Goal: Transaction & Acquisition: Purchase product/service

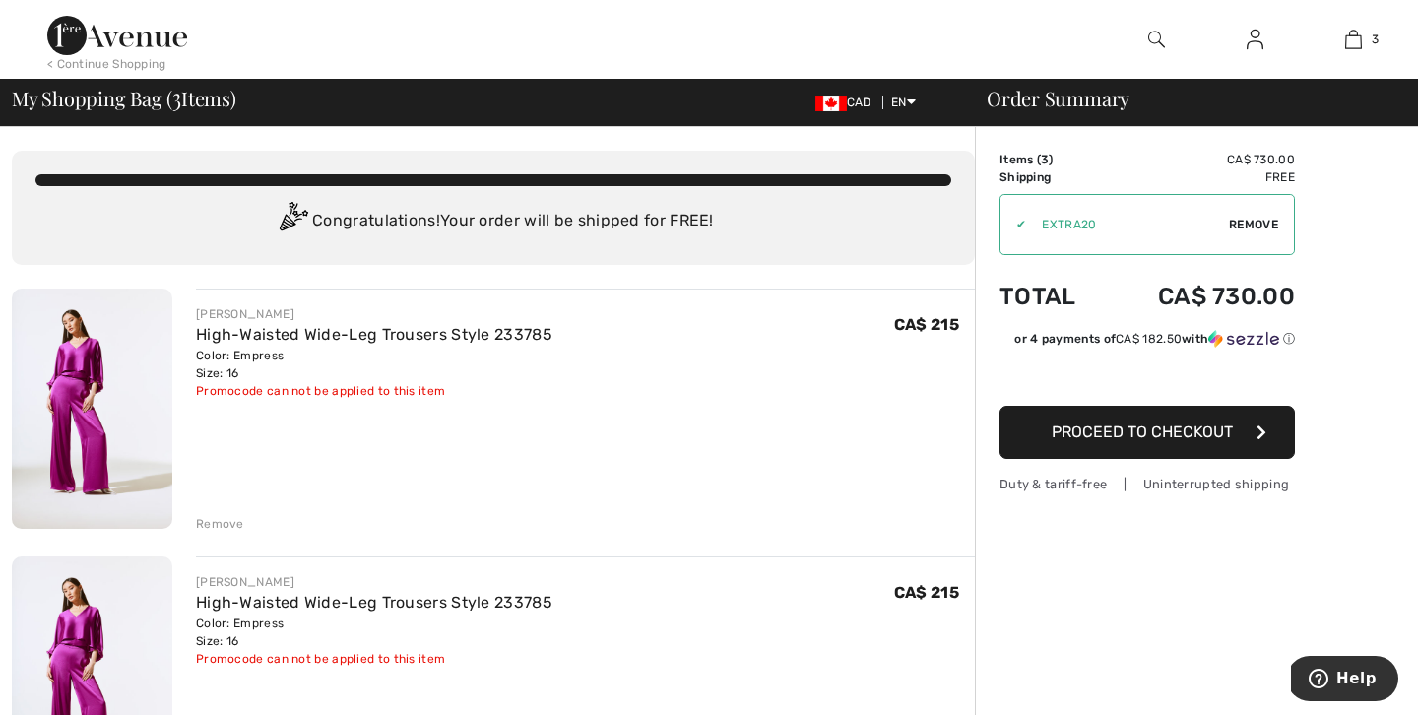
scroll to position [249, 0]
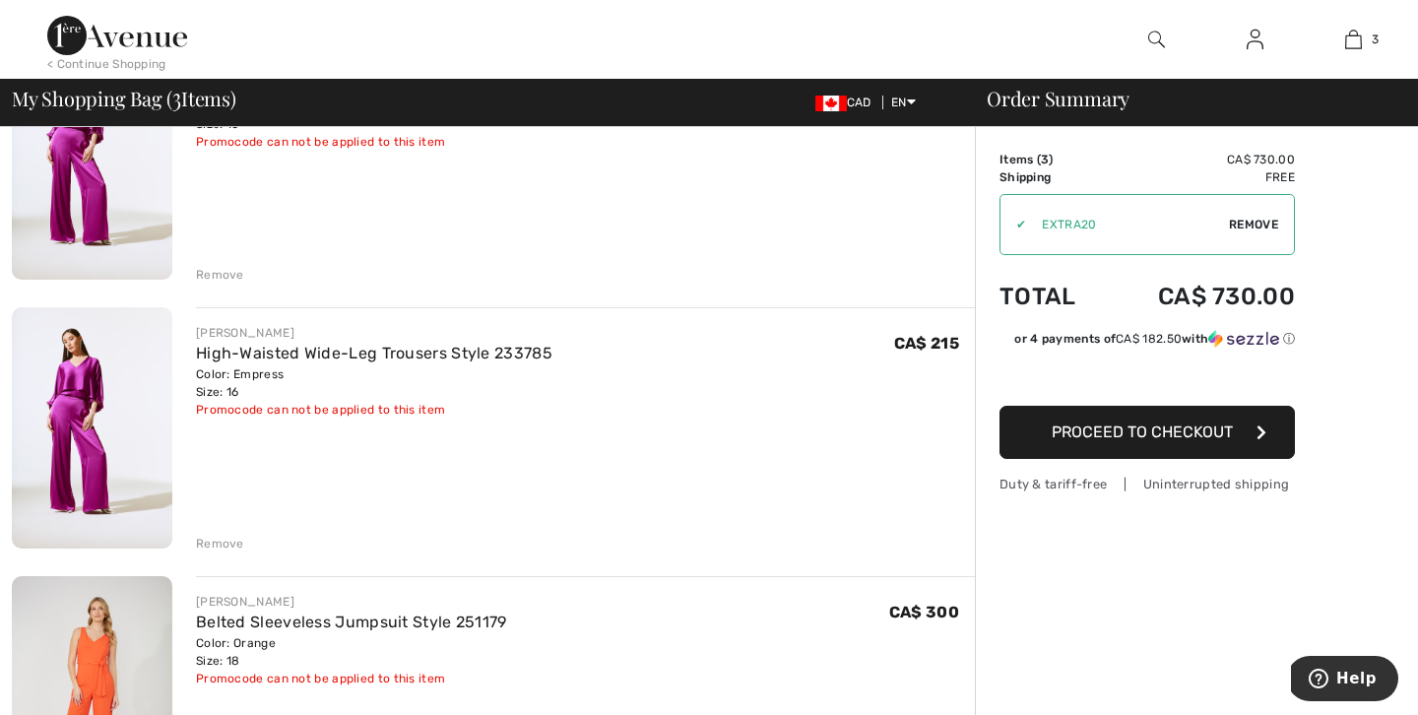
click at [224, 541] on div "Remove" at bounding box center [220, 544] width 48 height 18
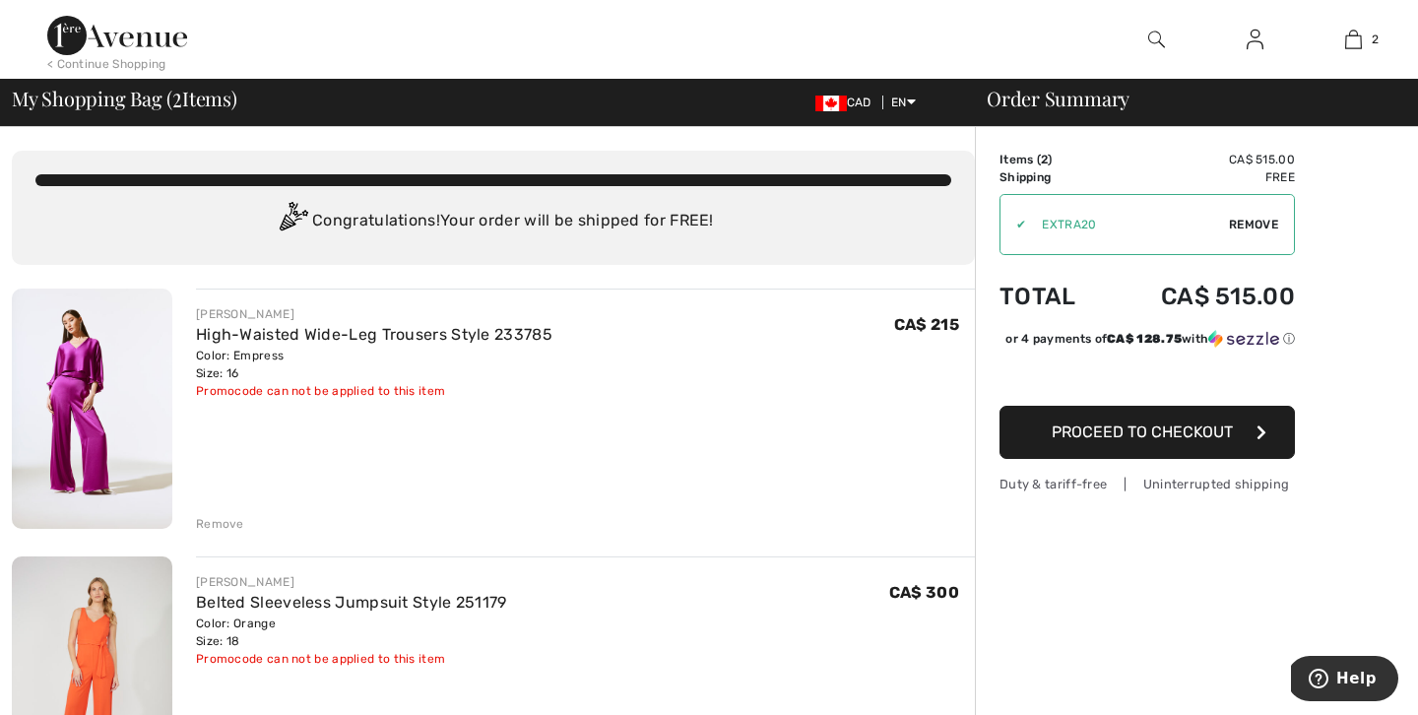
scroll to position [0, 0]
click at [1059, 428] on span "Proceed to Checkout" at bounding box center [1142, 431] width 181 height 19
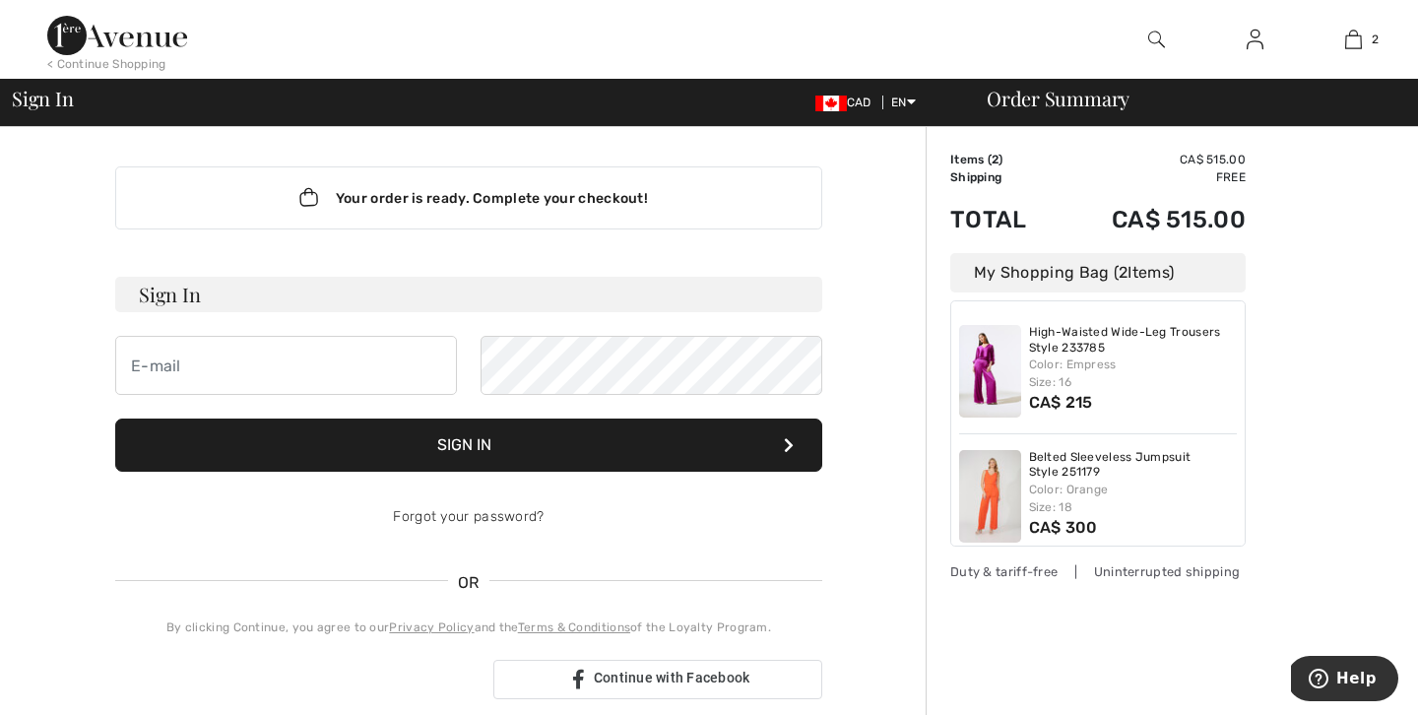
click at [917, 488] on div "Your order is ready. Complete your checkout! Sign In Sign In Forgot your passwo…" at bounding box center [469, 690] width 914 height 1127
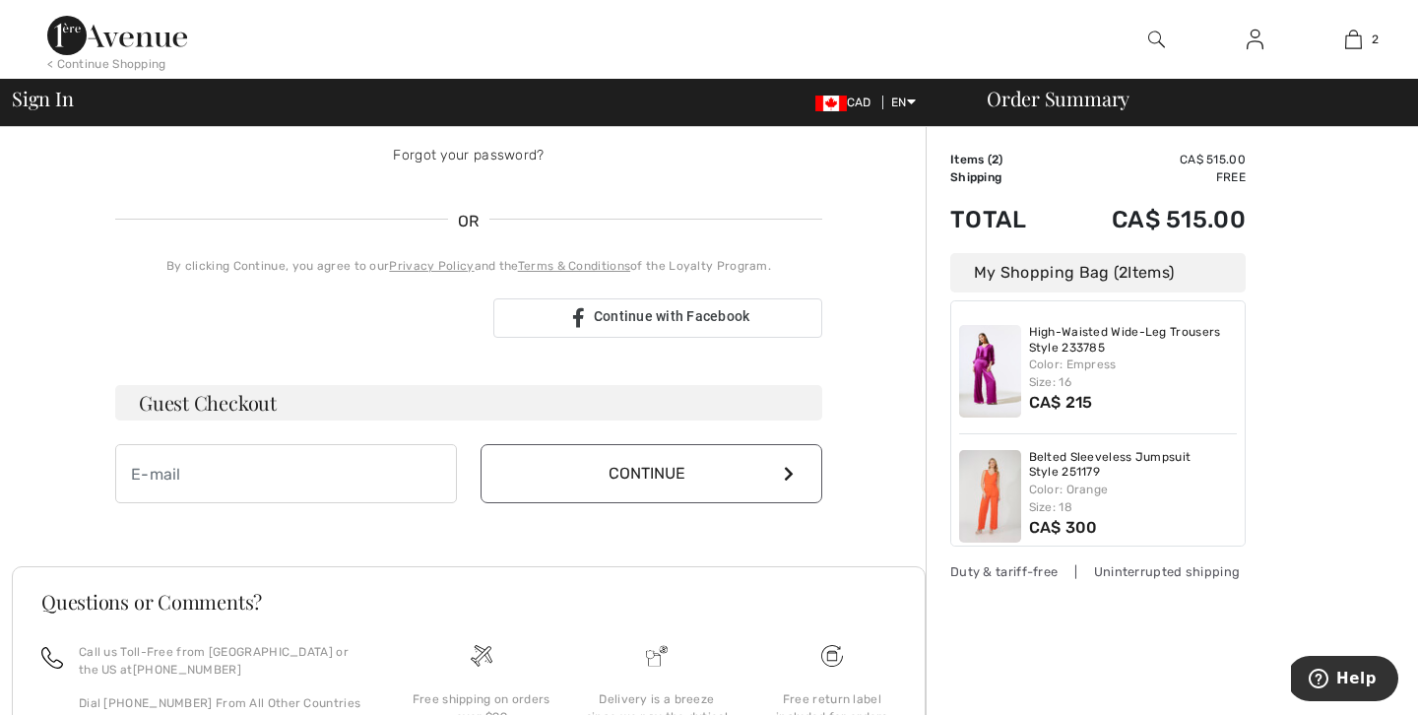
scroll to position [316, 0]
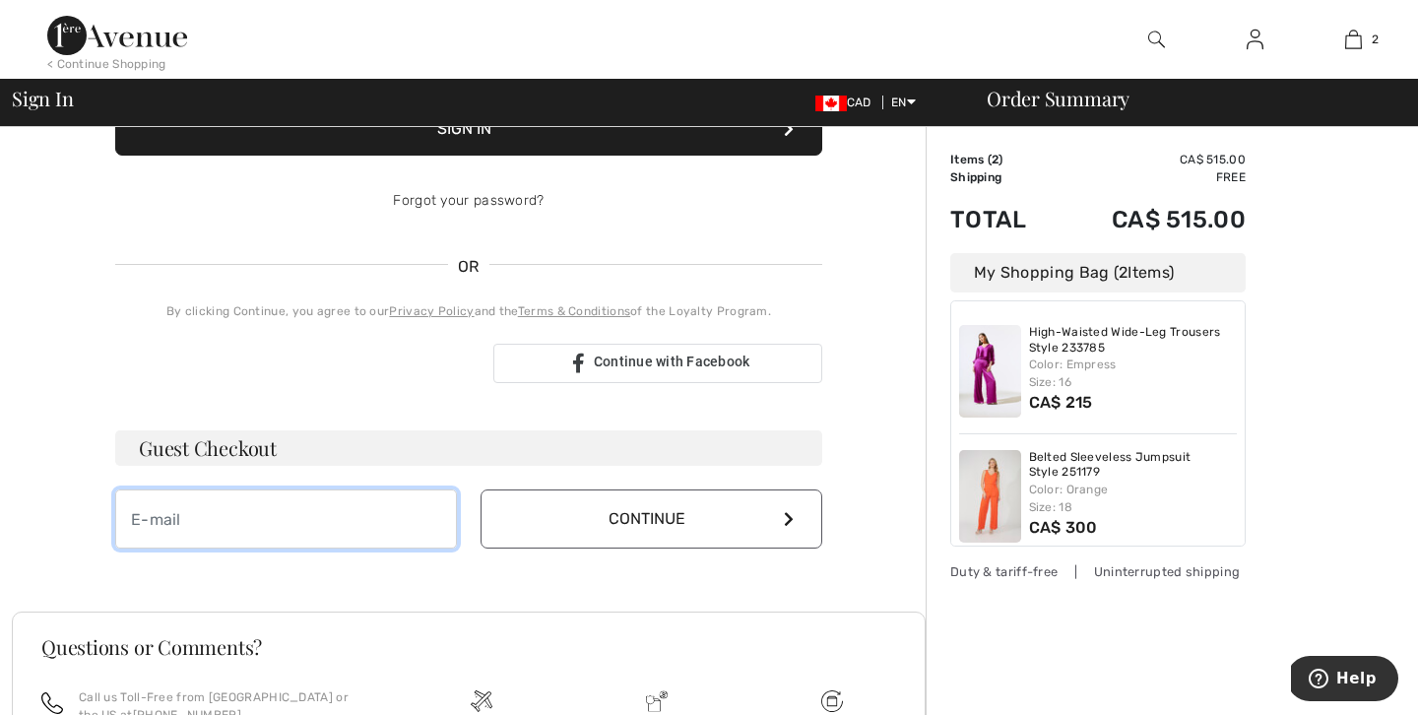
click at [235, 514] on input "email" at bounding box center [286, 518] width 342 height 59
type input "[EMAIL_ADDRESS][DOMAIN_NAME]"
click at [651, 519] on button "Continue" at bounding box center [652, 518] width 342 height 59
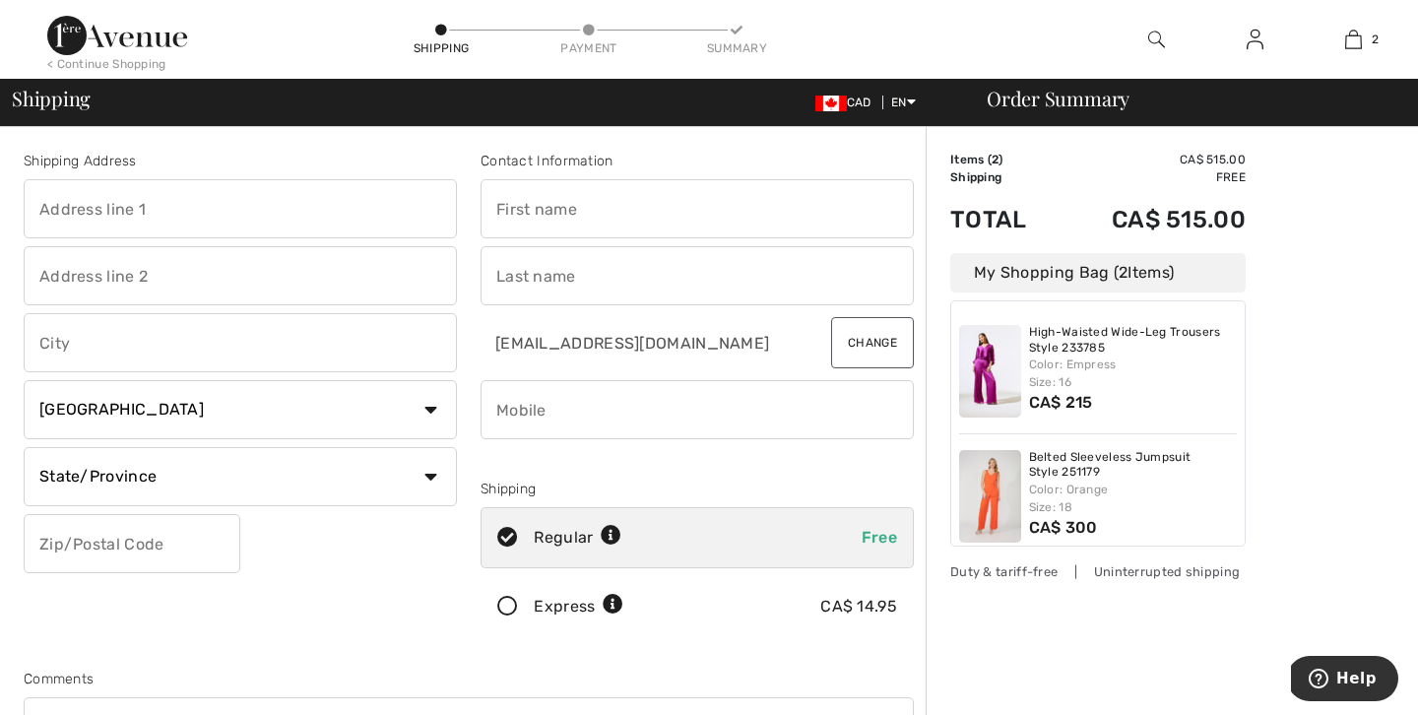
click at [513, 601] on icon at bounding box center [508, 607] width 52 height 21
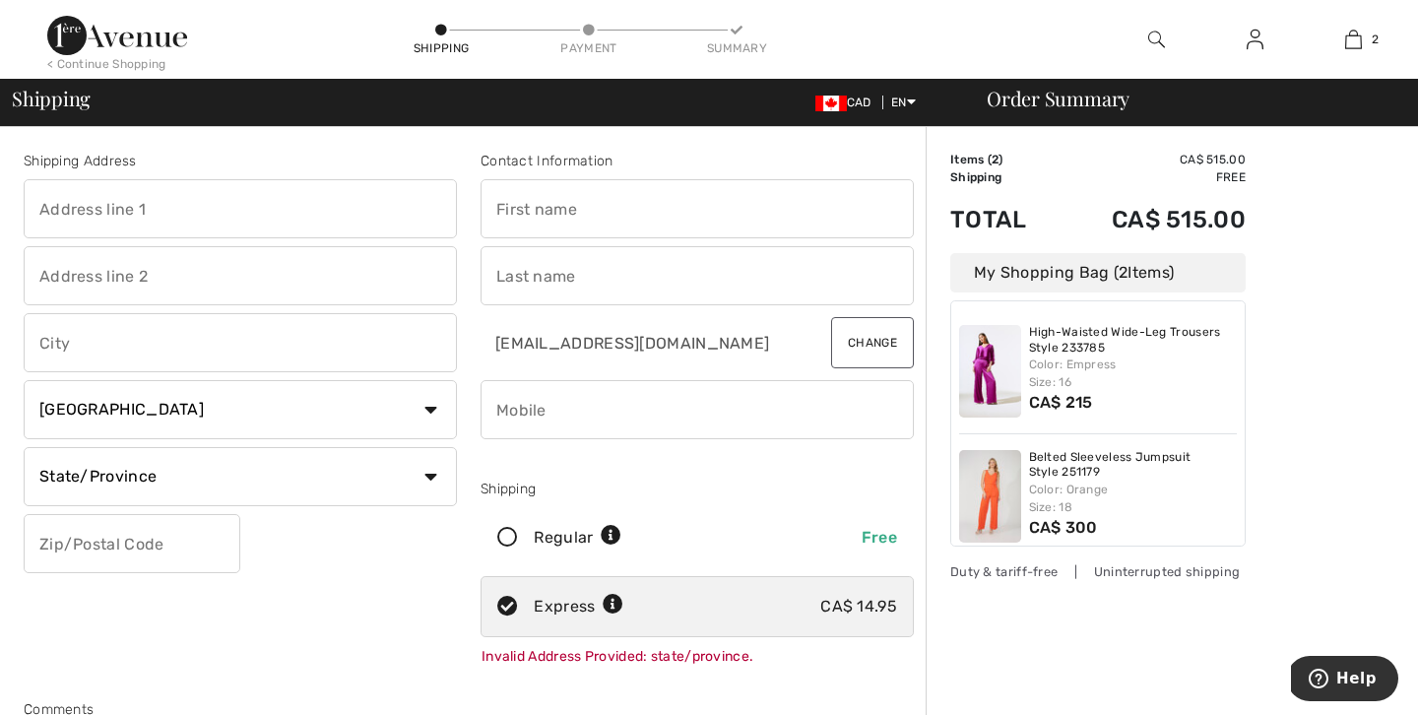
select select "AB"
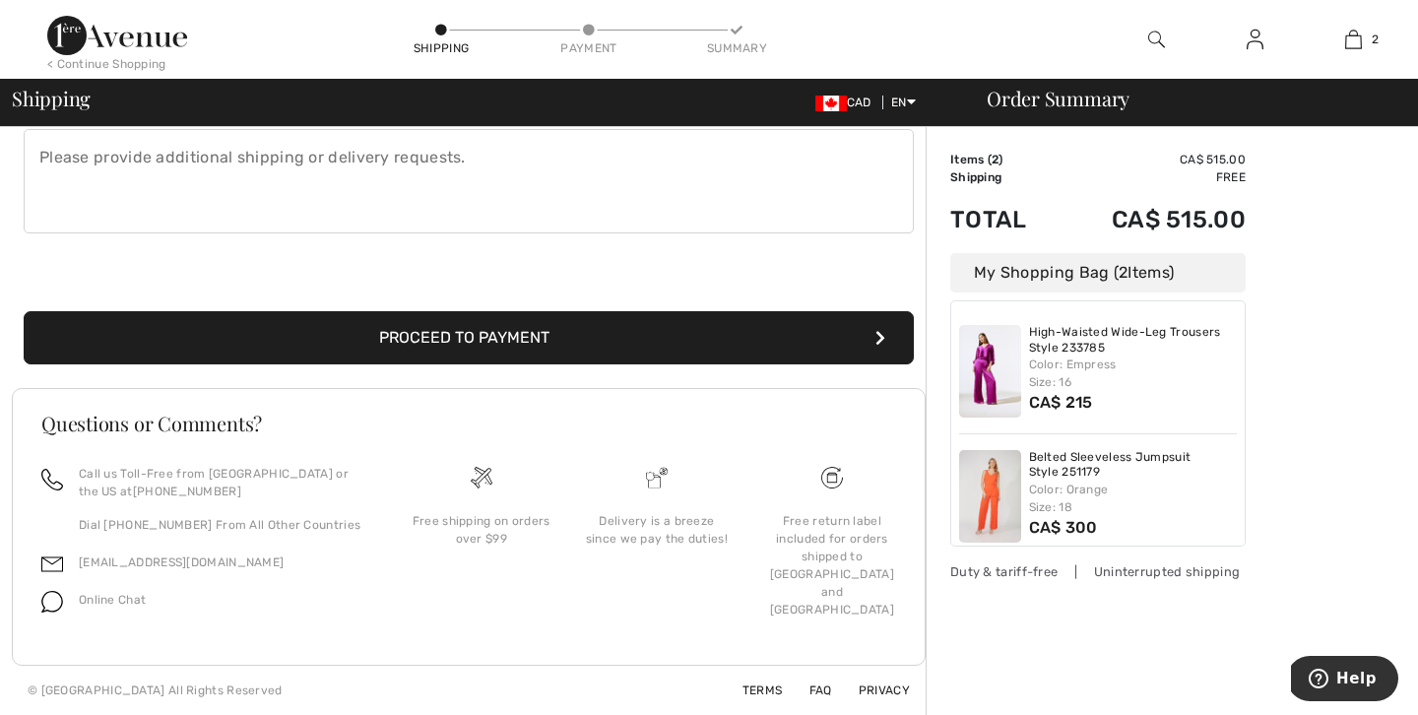
scroll to position [599, 0]
click at [133, 600] on span "Online Chat" at bounding box center [112, 600] width 67 height 14
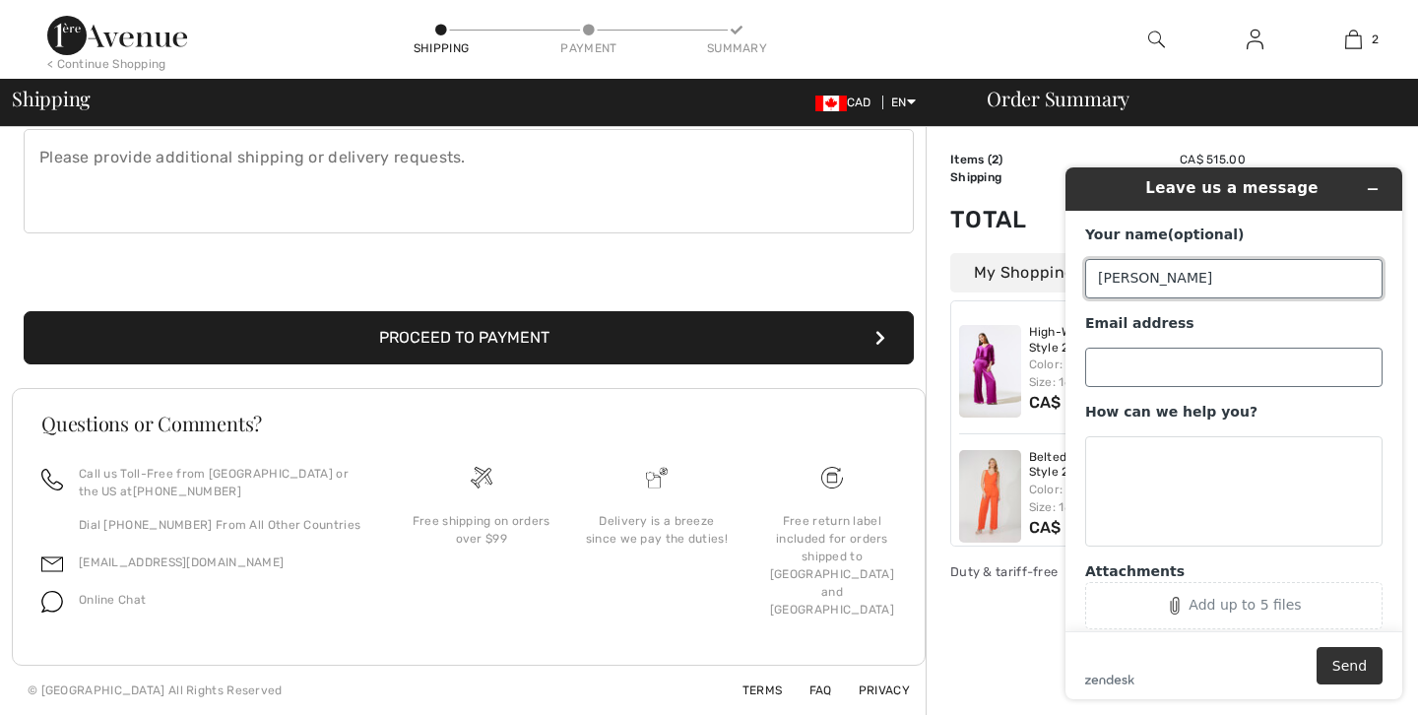
type input "[PERSON_NAME]"
click at [1322, 369] on input "kara@" at bounding box center [1233, 367] width 297 height 39
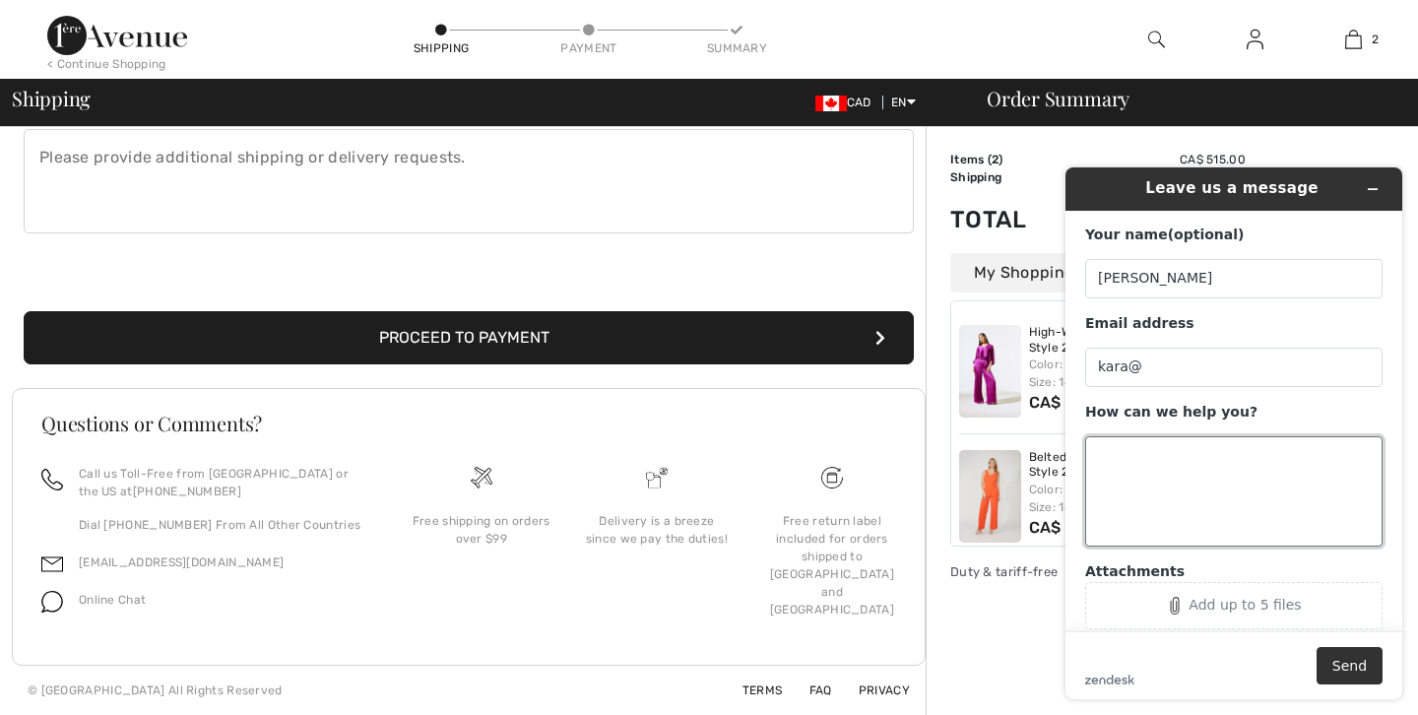
click at [1284, 461] on textarea "How can we help you?" at bounding box center [1233, 491] width 297 height 110
click at [1188, 351] on input "kara@" at bounding box center [1233, 367] width 297 height 39
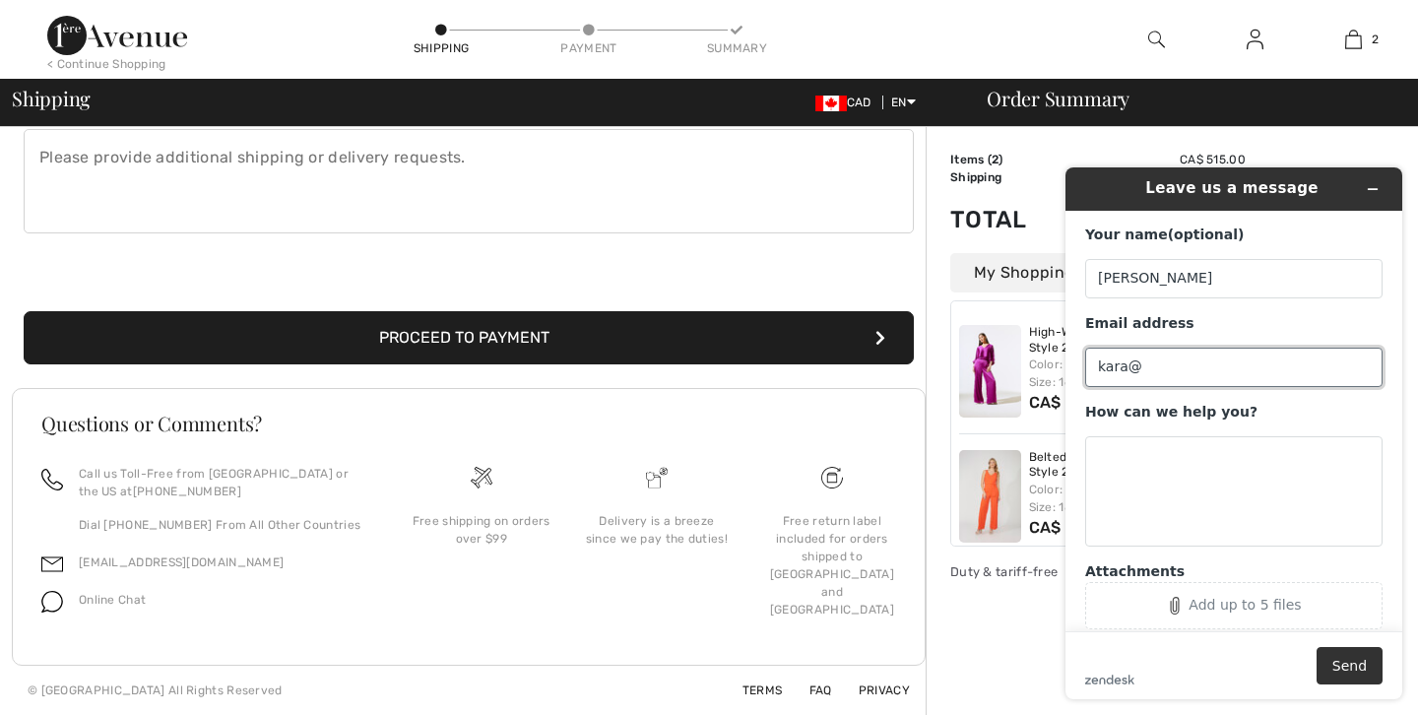
click at [1186, 361] on input "kara@" at bounding box center [1233, 367] width 297 height 39
type input "[EMAIL_ADDRESS][DOMAIN_NAME]"
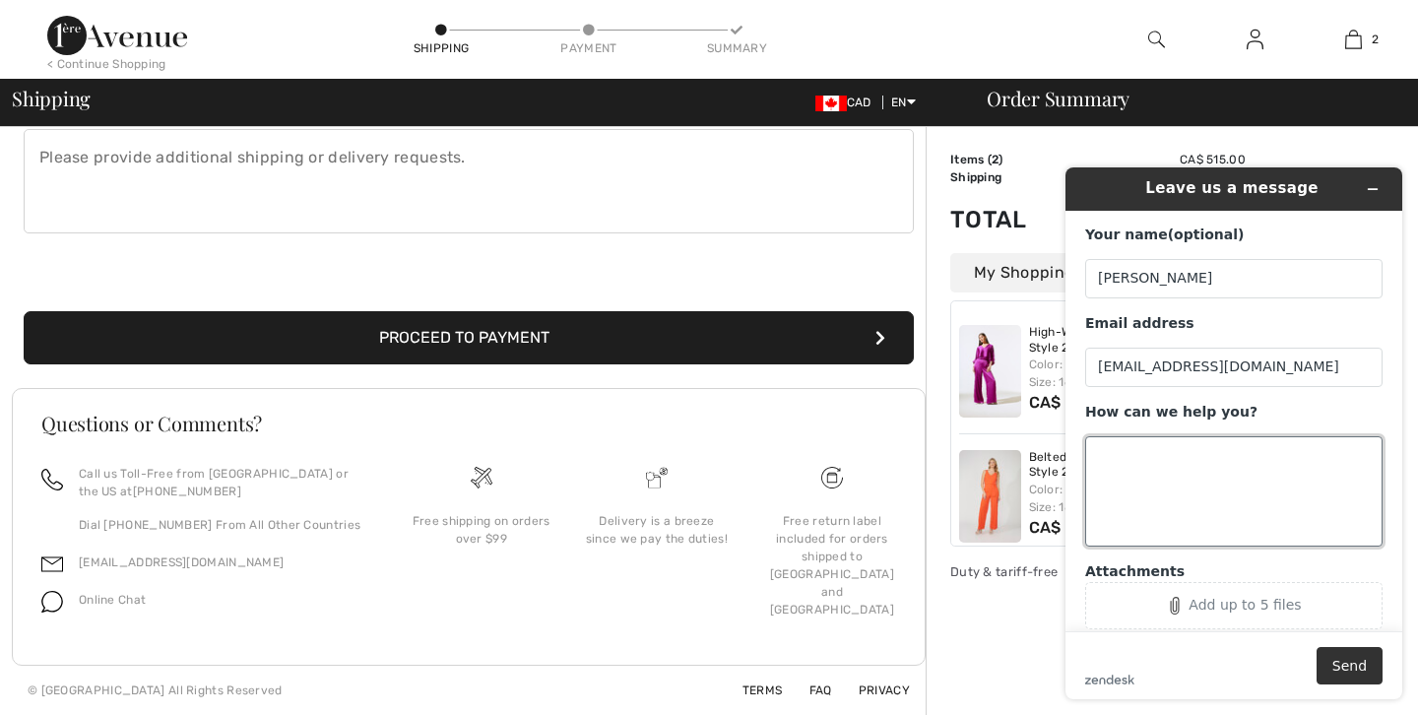
click at [1204, 463] on textarea "How can we help you?" at bounding box center [1233, 491] width 297 height 110
type textarea "How fast is your express shipping to Canada?"
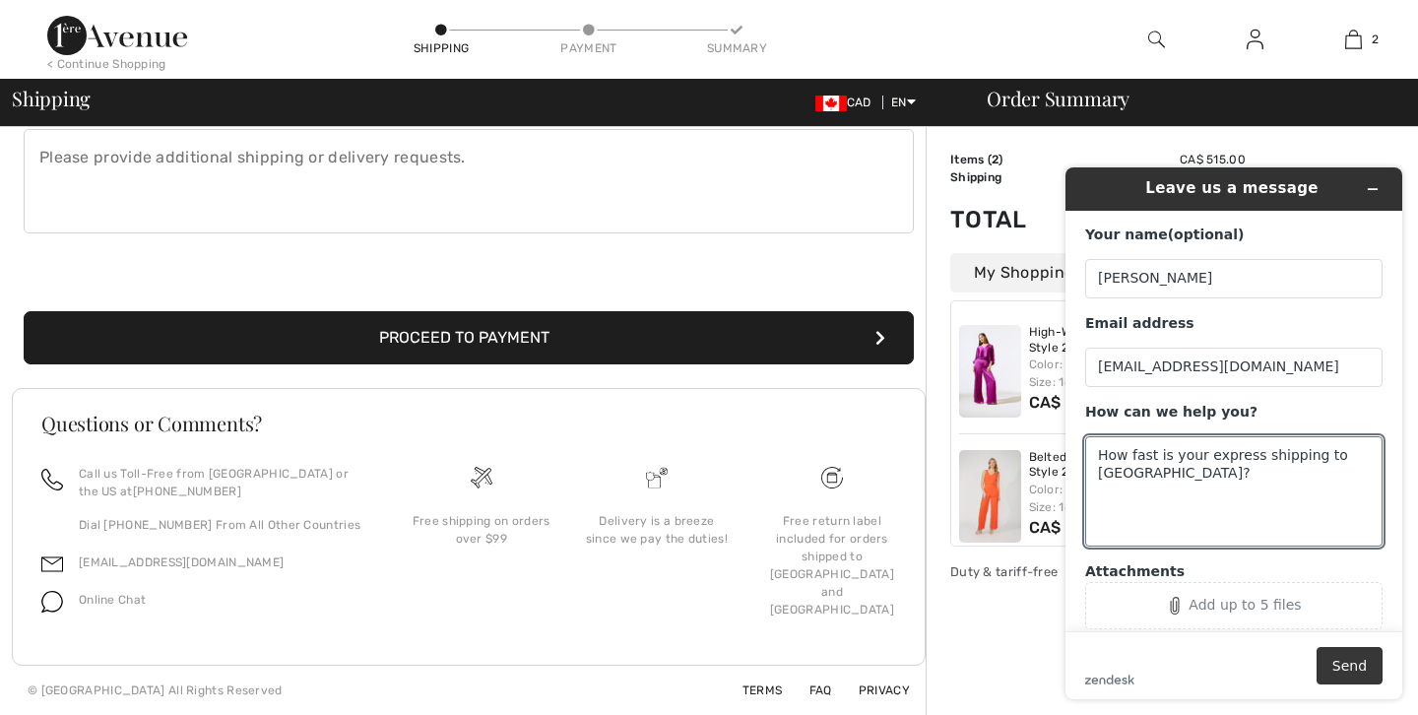
click at [1356, 662] on button "Send" at bounding box center [1350, 665] width 66 height 37
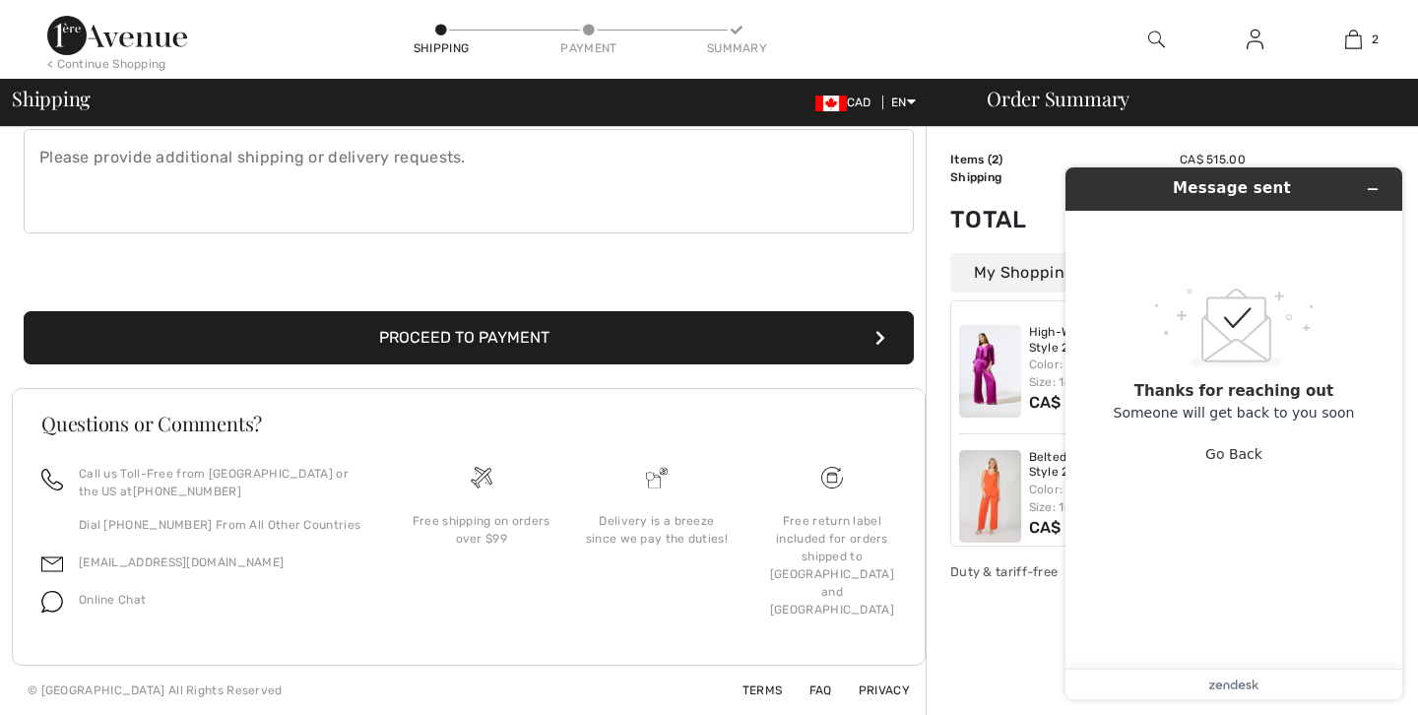
click at [961, 610] on div "Order Summary Details Items ( 2 ) CA$ 515.00 Promo code CA$ 0.00 Shipping Free …" at bounding box center [1172, 121] width 492 height 1187
click at [1361, 180] on button "Minimize widget" at bounding box center [1373, 189] width 32 height 28
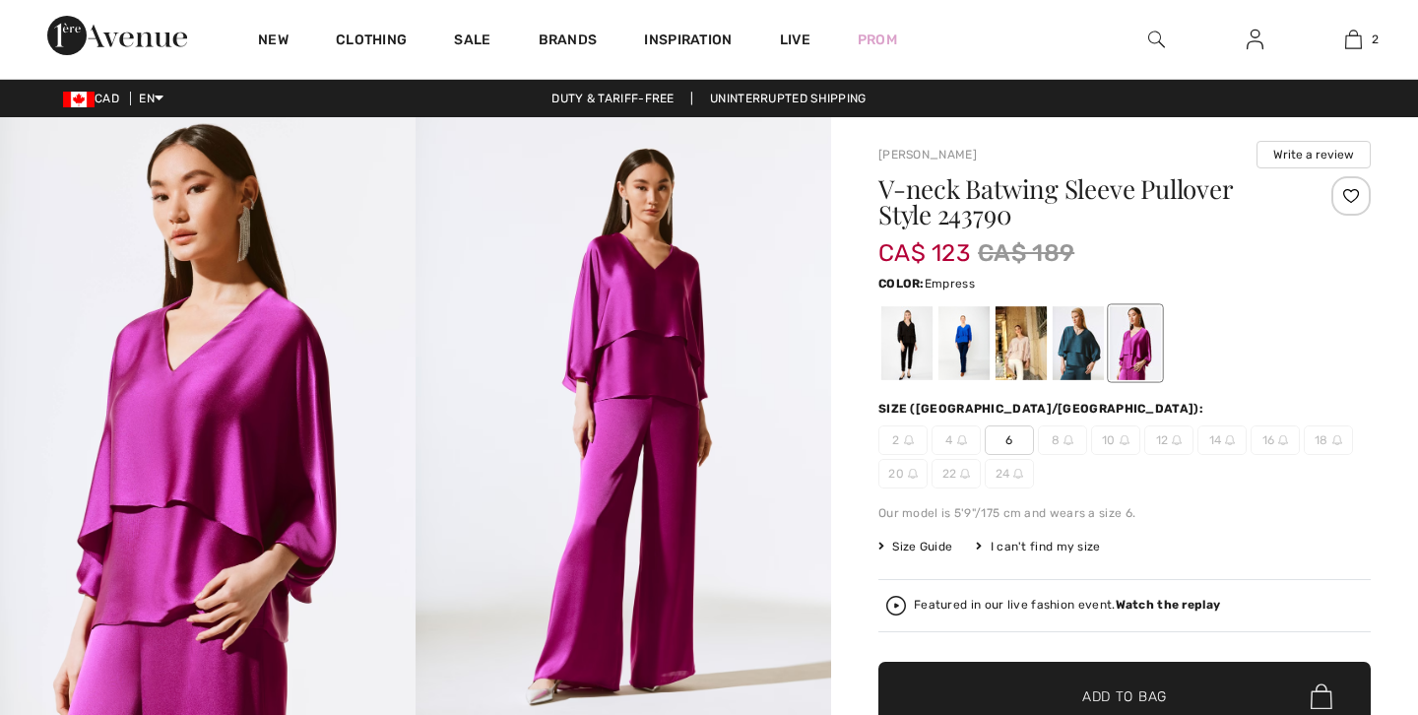
checkbox input "true"
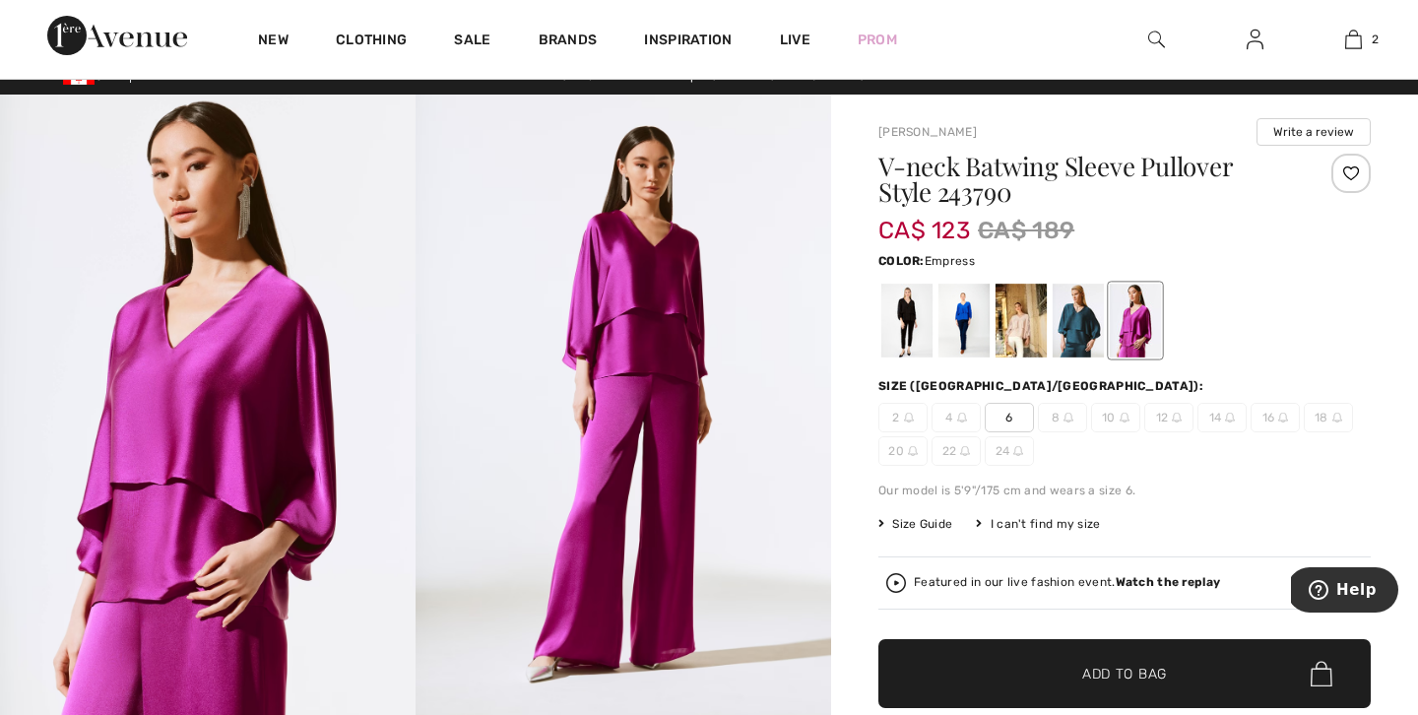
scroll to position [24, 0]
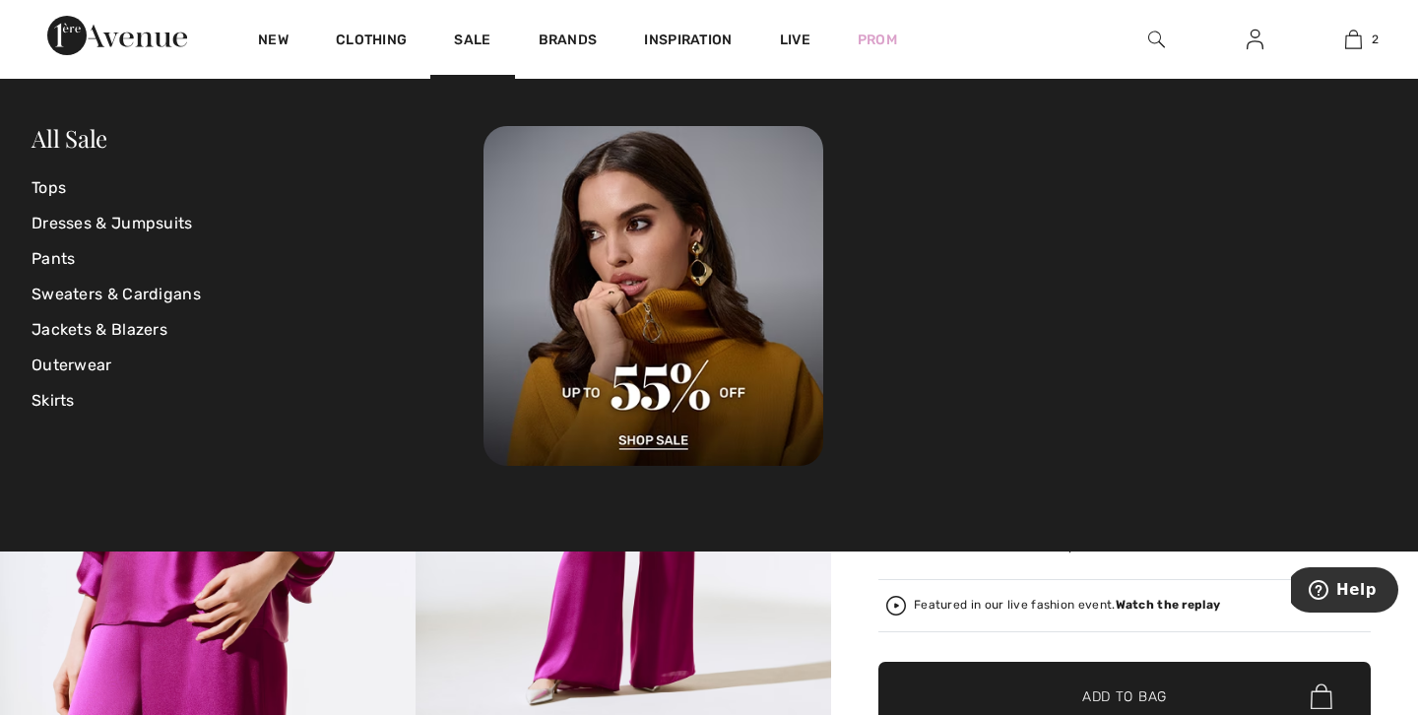
scroll to position [0, 0]
